Goal: Task Accomplishment & Management: Use online tool/utility

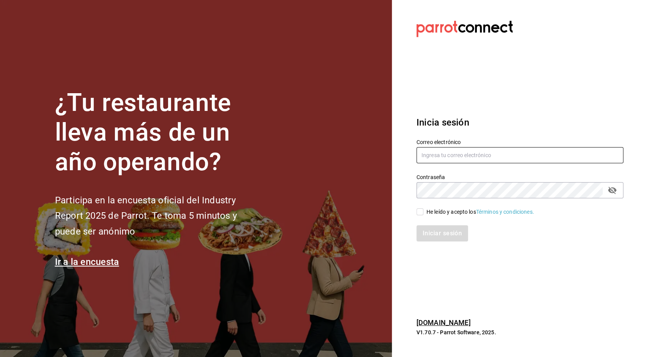
type input "[EMAIL_ADDRESS][PERSON_NAME][DOMAIN_NAME]"
click at [439, 232] on div "Iniciar sesión" at bounding box center [520, 233] width 207 height 16
click at [422, 213] on input "He leído y acepto los Términos y condiciones." at bounding box center [420, 211] width 7 height 7
checkbox input "true"
click at [432, 230] on button "Iniciar sesión" at bounding box center [443, 233] width 52 height 16
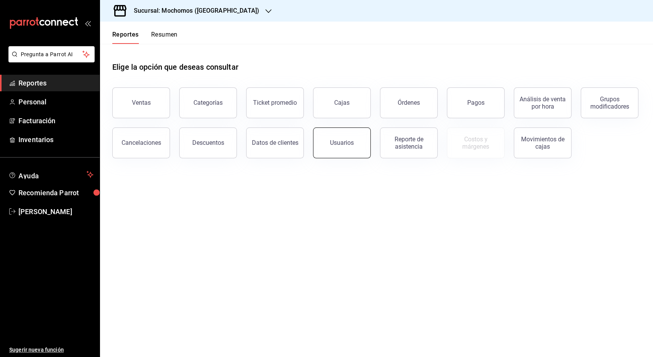
click at [337, 142] on div "Usuarios" at bounding box center [342, 142] width 24 height 7
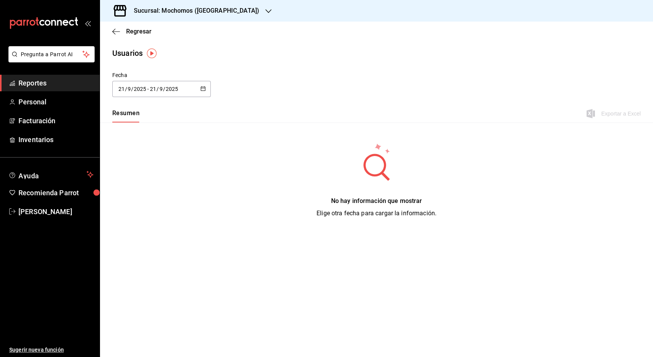
click at [202, 90] on icon "button" at bounding box center [202, 88] width 5 height 5
click at [138, 203] on li "Rango de fechas" at bounding box center [148, 199] width 73 height 17
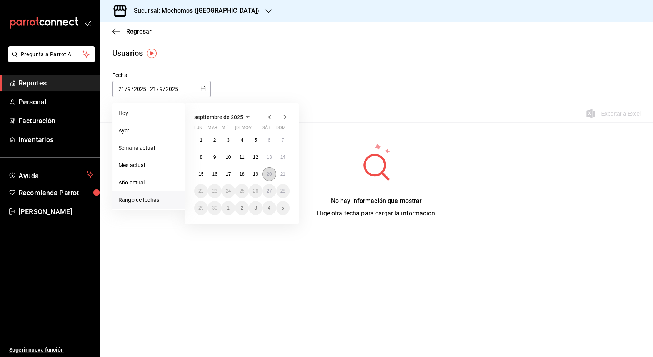
click at [267, 175] on abbr "20" at bounding box center [269, 173] width 5 height 5
click at [282, 176] on abbr "21" at bounding box center [282, 173] width 5 height 5
type input "2025-09-20"
type input "20"
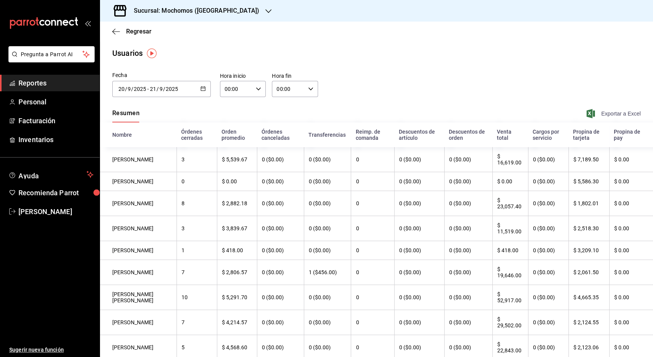
click at [617, 112] on span "Exportar a Excel" at bounding box center [614, 113] width 53 height 9
click at [137, 31] on span "Regresar" at bounding box center [138, 31] width 25 height 7
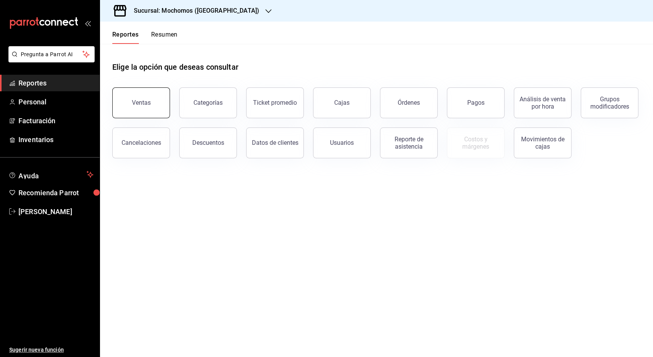
click at [137, 97] on button "Ventas" at bounding box center [141, 102] width 58 height 31
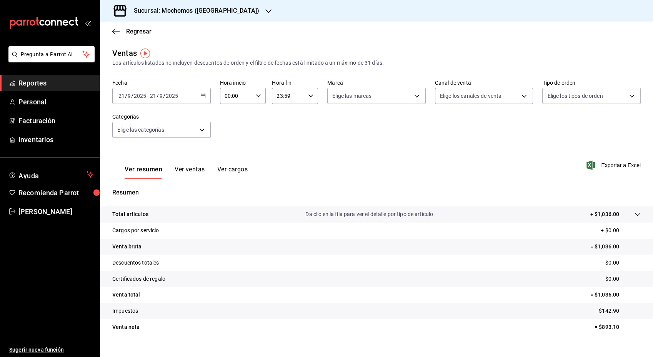
click at [202, 100] on div "2025-09-21 21 / 9 / 2025 - 2025-09-21 21 / 9 / 2025" at bounding box center [161, 96] width 98 height 16
click at [144, 189] on span "Rango de fechas" at bounding box center [149, 188] width 60 height 8
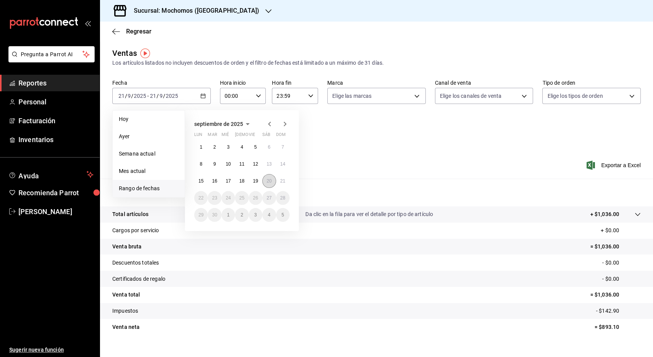
click at [269, 185] on button "20" at bounding box center [268, 181] width 13 height 14
click at [280, 185] on button "21" at bounding box center [282, 181] width 13 height 14
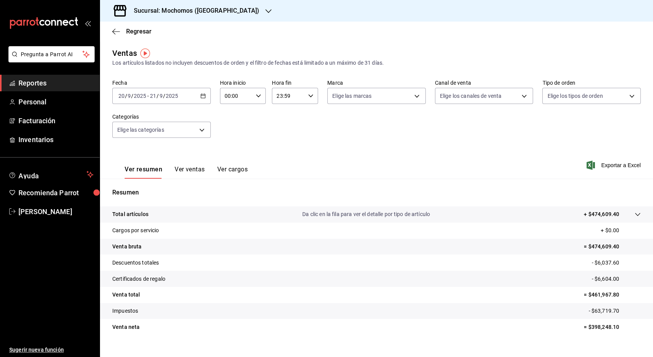
click at [133, 215] on p "Total artículos" at bounding box center [130, 214] width 36 height 8
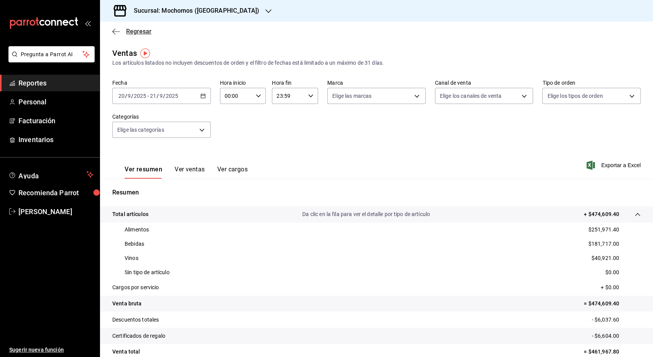
click at [135, 32] on span "Regresar" at bounding box center [138, 31] width 25 height 7
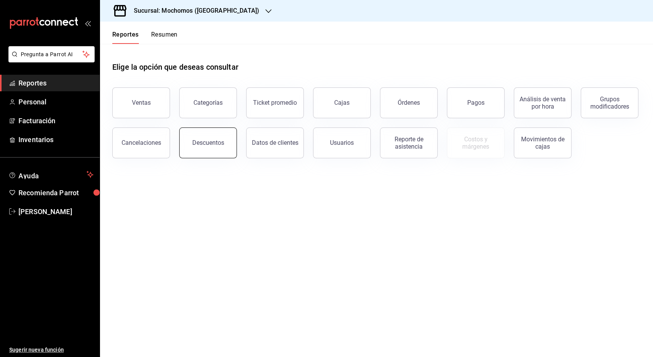
click at [210, 145] on div "Descuentos" at bounding box center [208, 142] width 32 height 7
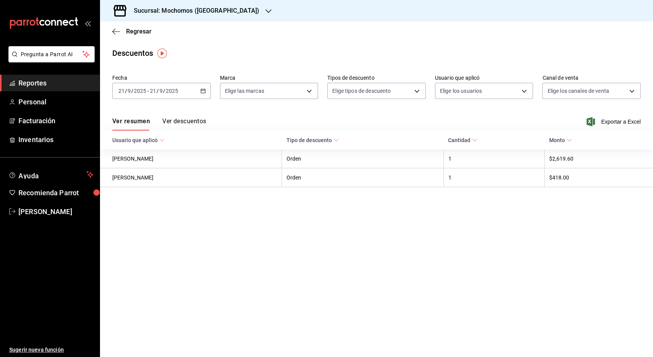
click at [207, 94] on div "2025-09-21 21 / 9 / 2025 - 2025-09-21 21 / 9 / 2025" at bounding box center [161, 91] width 98 height 16
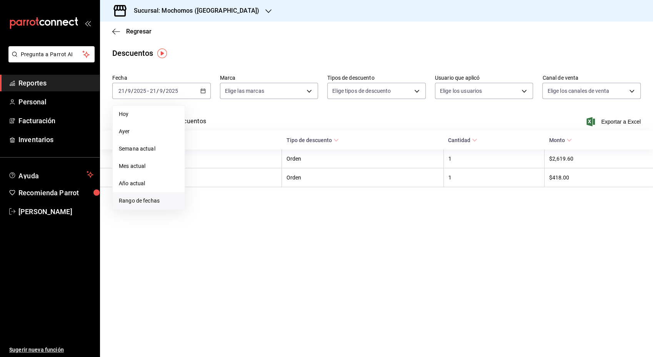
click at [147, 203] on span "Rango de fechas" at bounding box center [149, 201] width 60 height 8
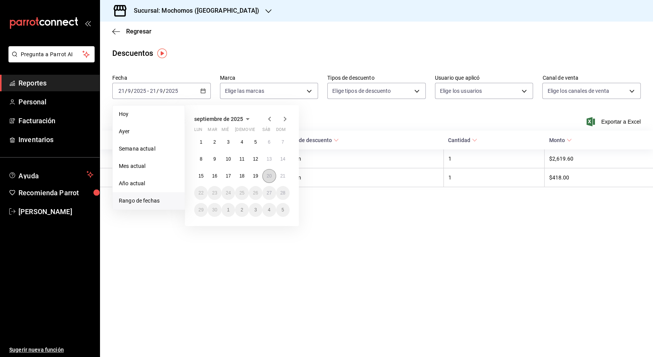
click at [270, 175] on abbr "20" at bounding box center [269, 175] width 5 height 5
click at [279, 176] on button "21" at bounding box center [282, 176] width 13 height 14
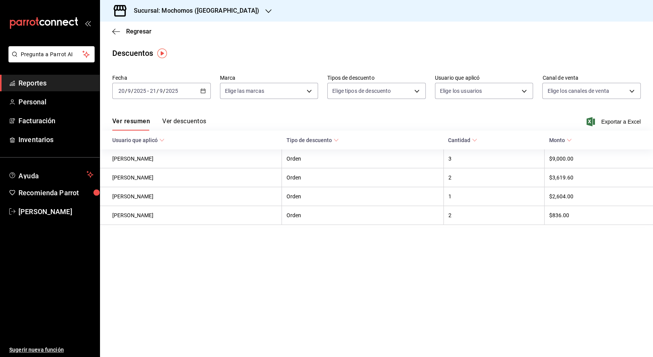
click at [184, 122] on button "Ver descuentos" at bounding box center [184, 123] width 44 height 13
